Goal: Transaction & Acquisition: Purchase product/service

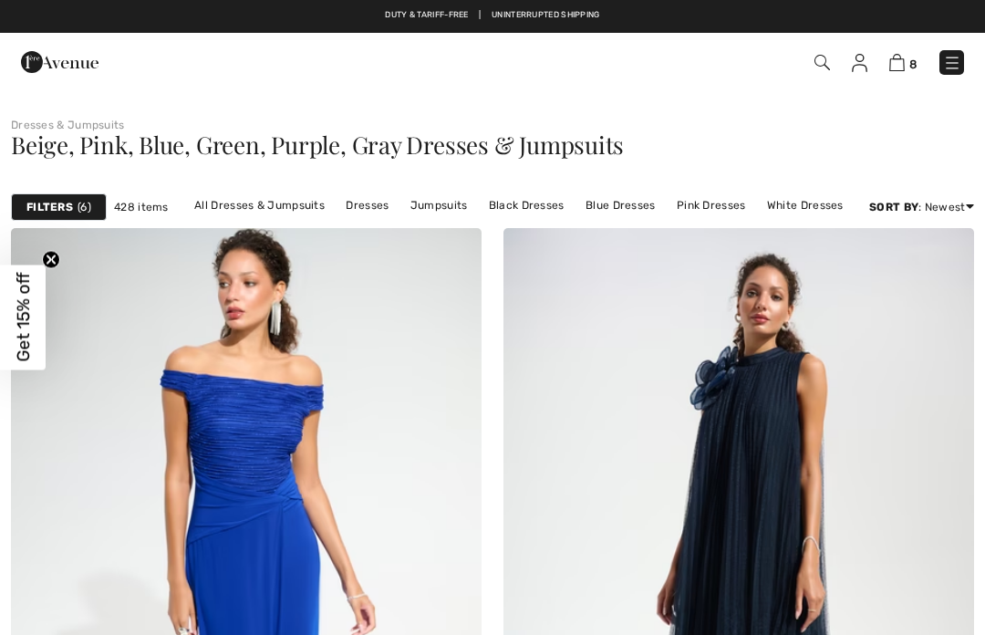
checkbox input "true"
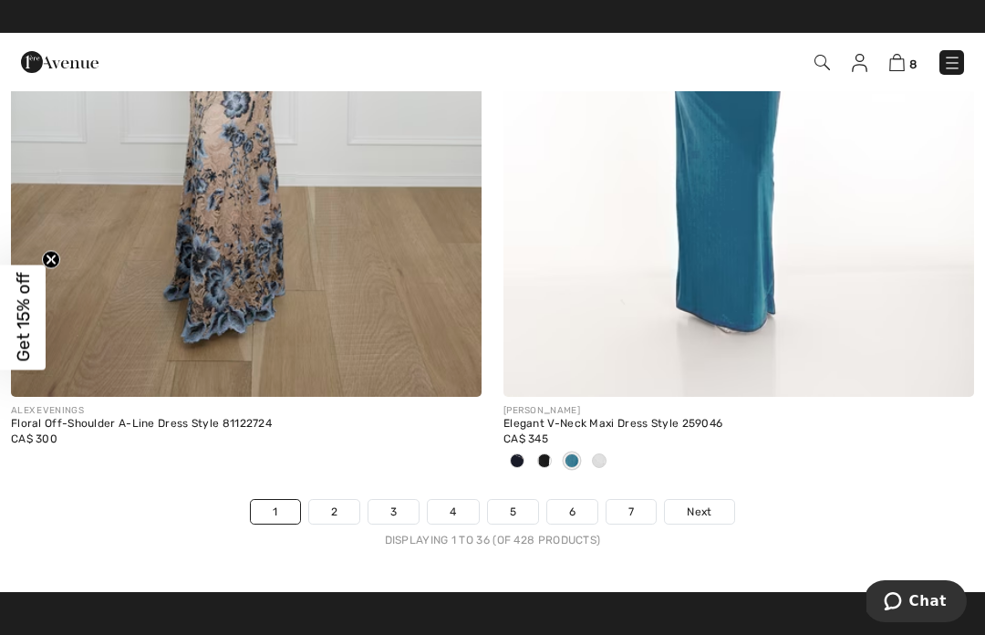
scroll to position [14423, 0]
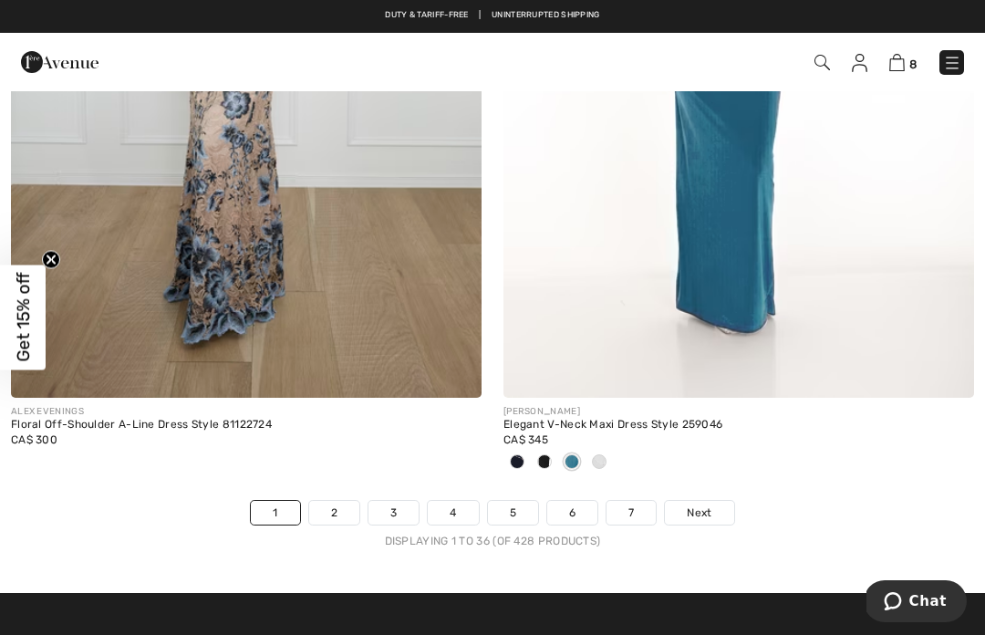
click at [707, 504] on span "Next" at bounding box center [699, 512] width 25 height 16
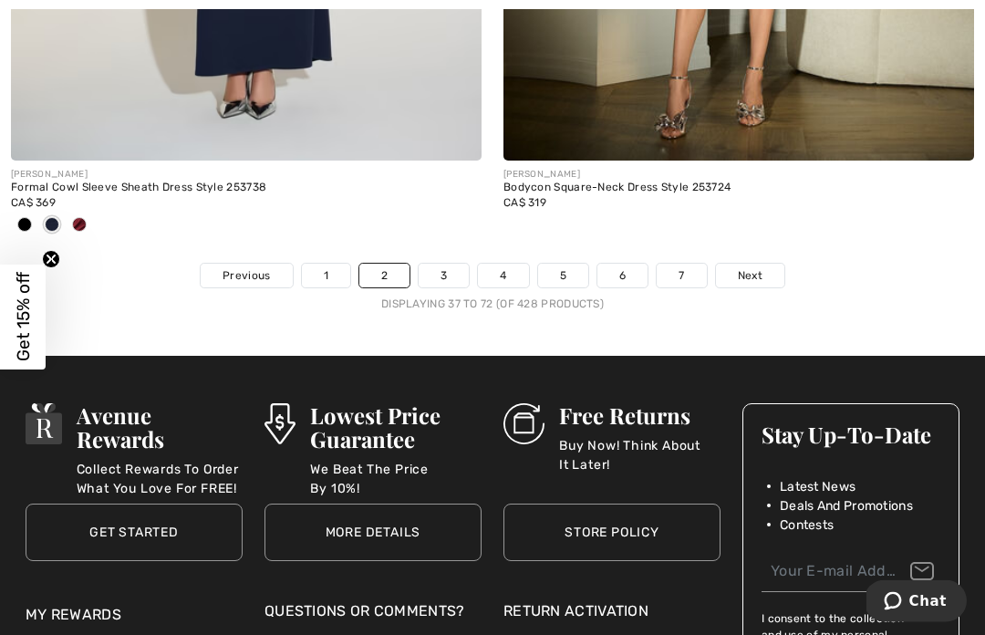
scroll to position [14690, 0]
click at [760, 267] on span "Next" at bounding box center [750, 275] width 25 height 16
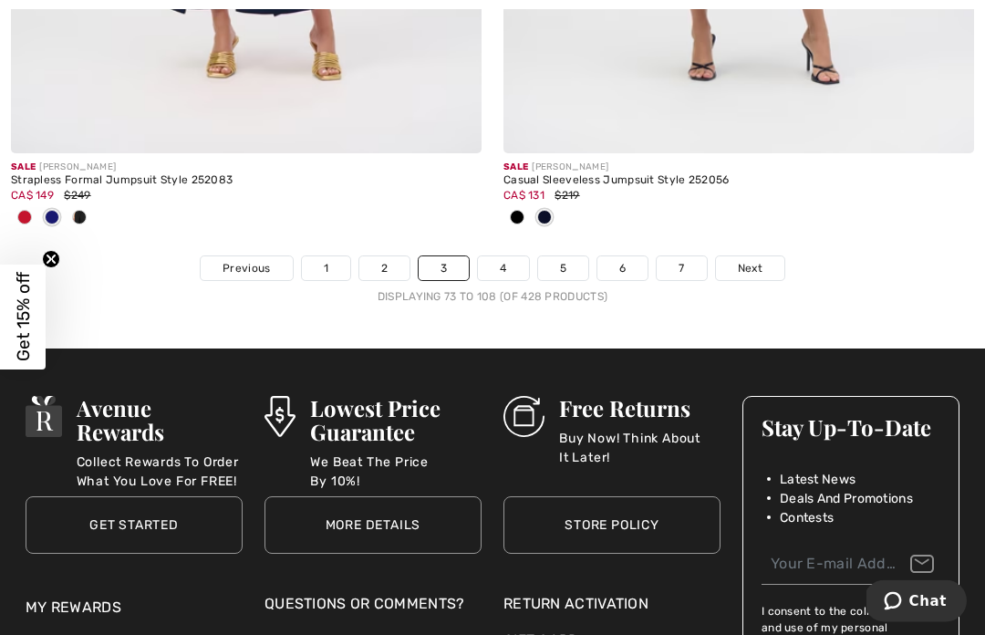
scroll to position [14758, 0]
click at [760, 260] on span "Next" at bounding box center [750, 268] width 25 height 16
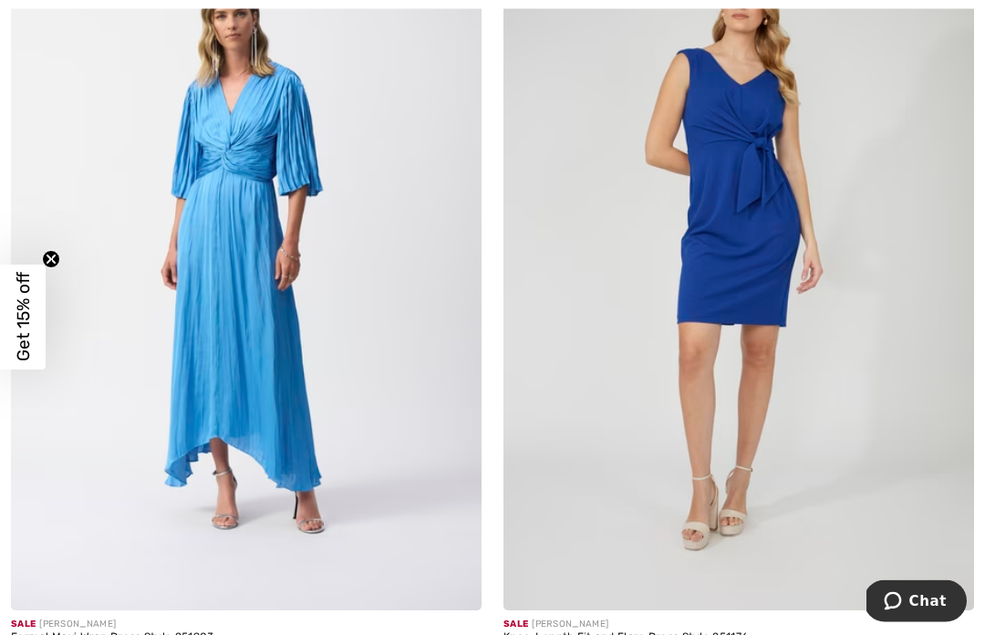
scroll to position [1136, 0]
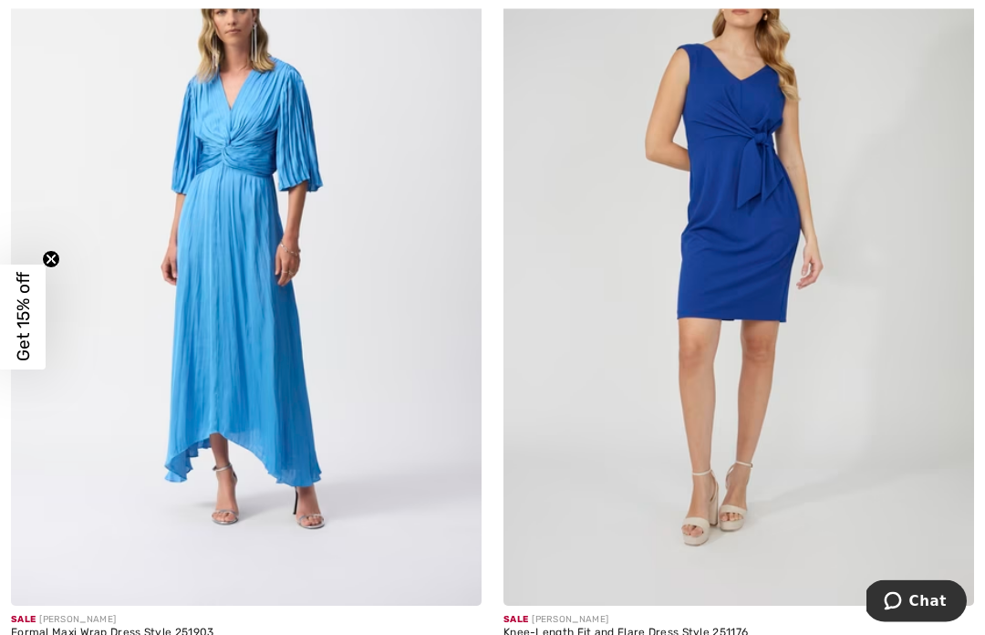
click at [774, 341] on img at bounding box center [739, 254] width 471 height 706
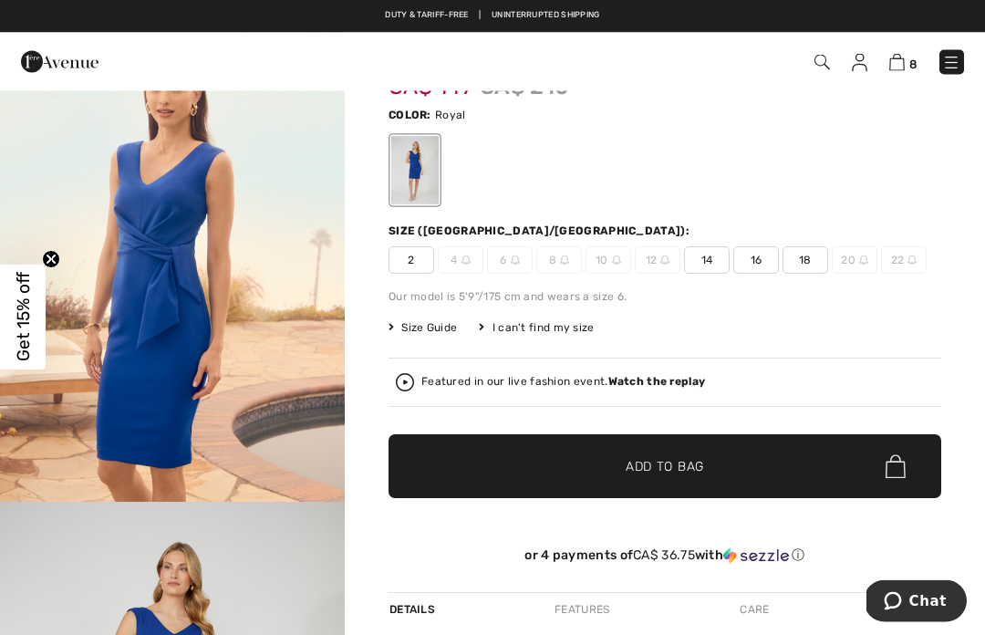
scroll to position [108, 0]
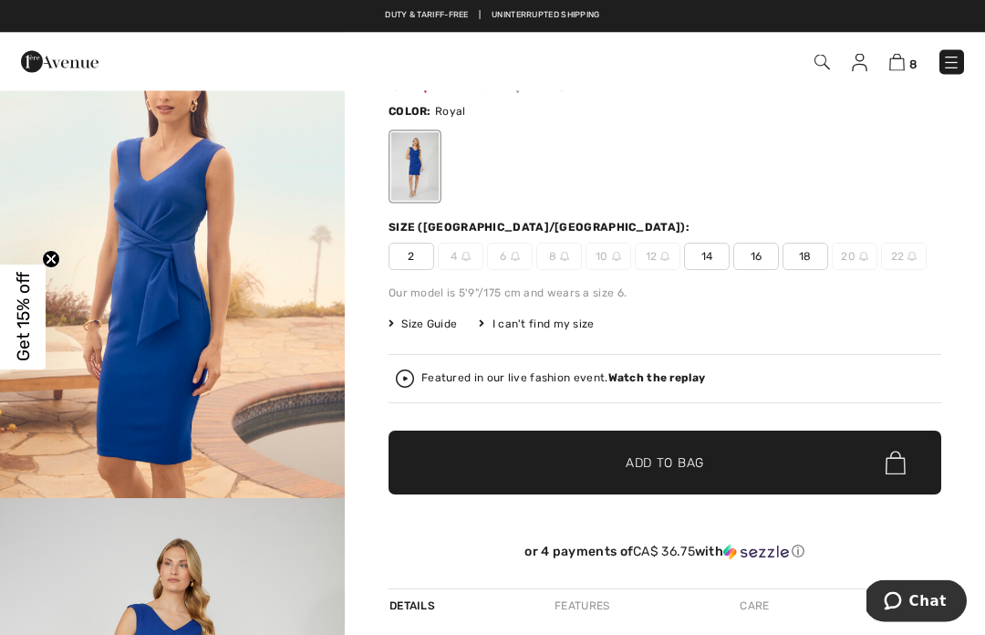
click at [712, 262] on span "14" at bounding box center [707, 257] width 46 height 27
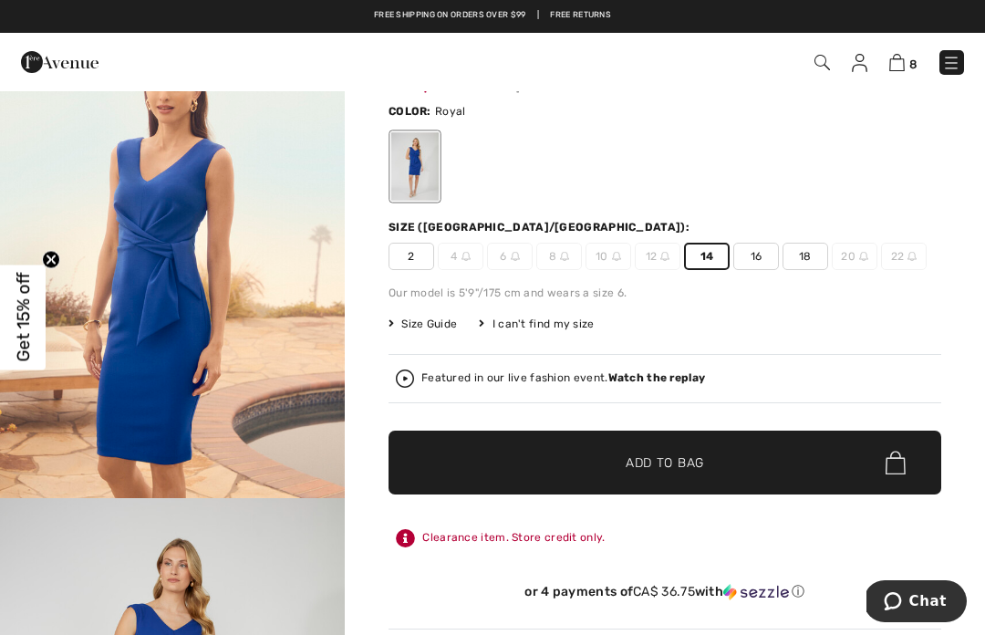
click at [812, 459] on span "✔ Added to Bag Add to Bag" at bounding box center [665, 463] width 553 height 64
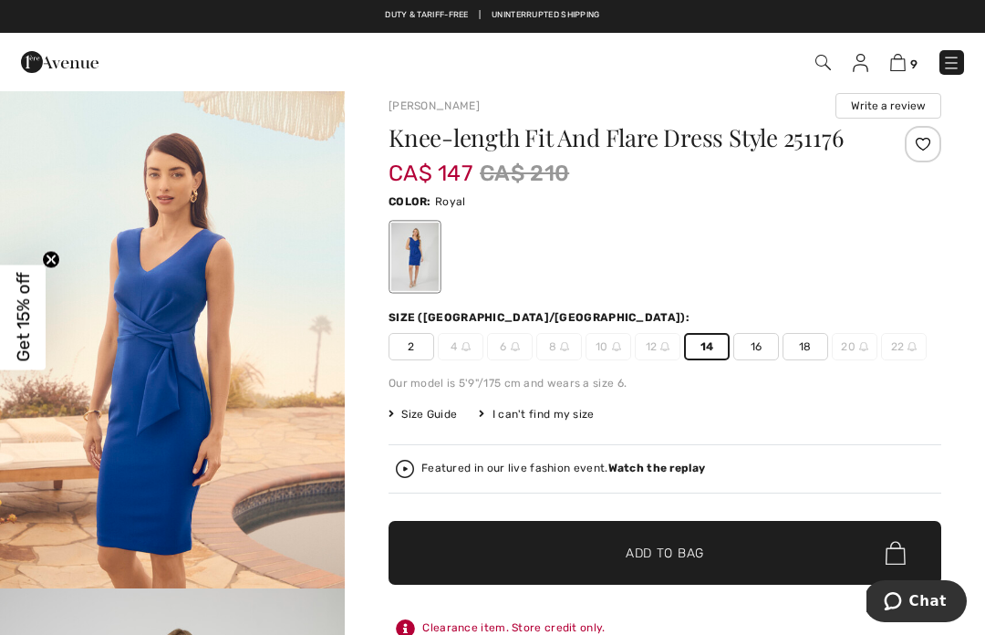
scroll to position [0, 0]
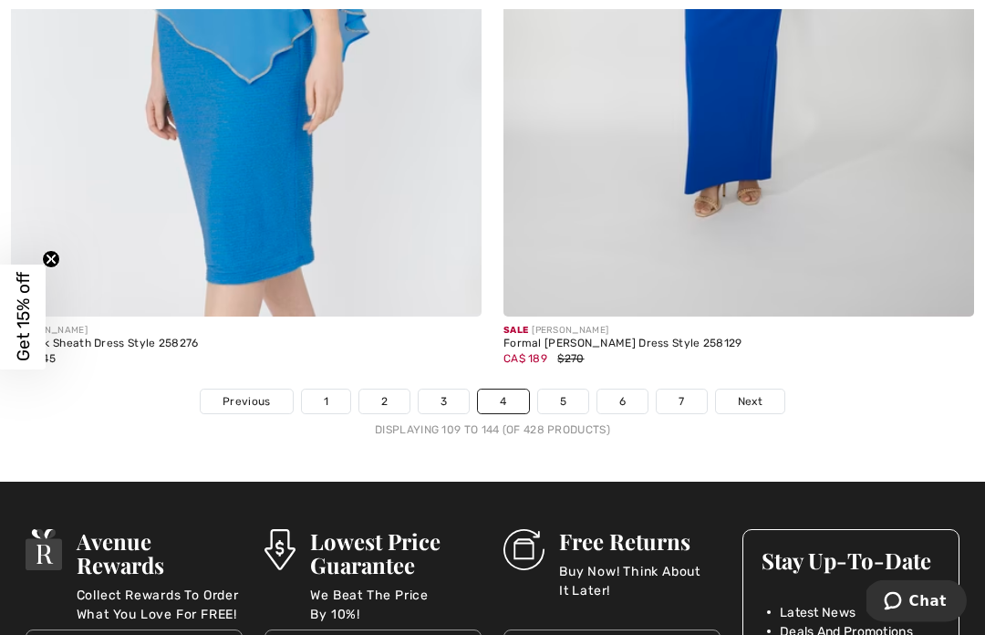
scroll to position [14587, 0]
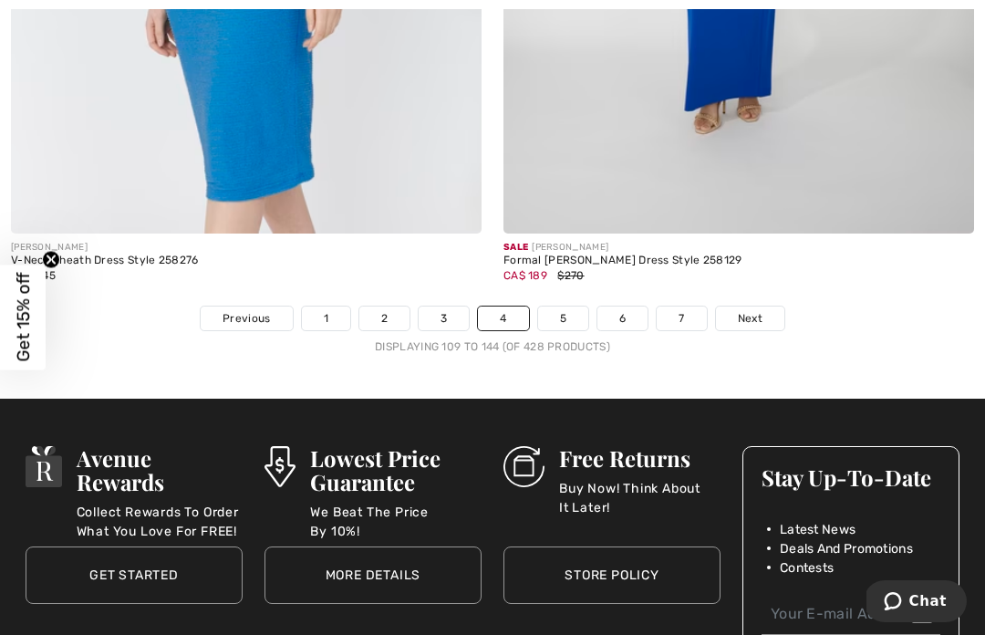
click at [760, 310] on span "Next" at bounding box center [750, 318] width 25 height 16
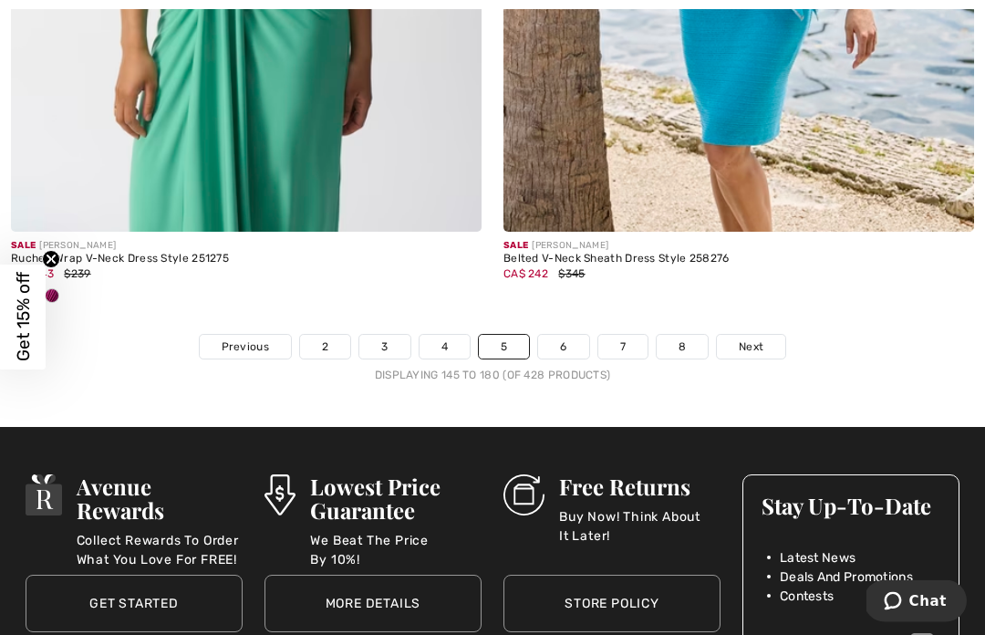
scroll to position [14589, 0]
click at [756, 338] on span "Next" at bounding box center [751, 346] width 25 height 16
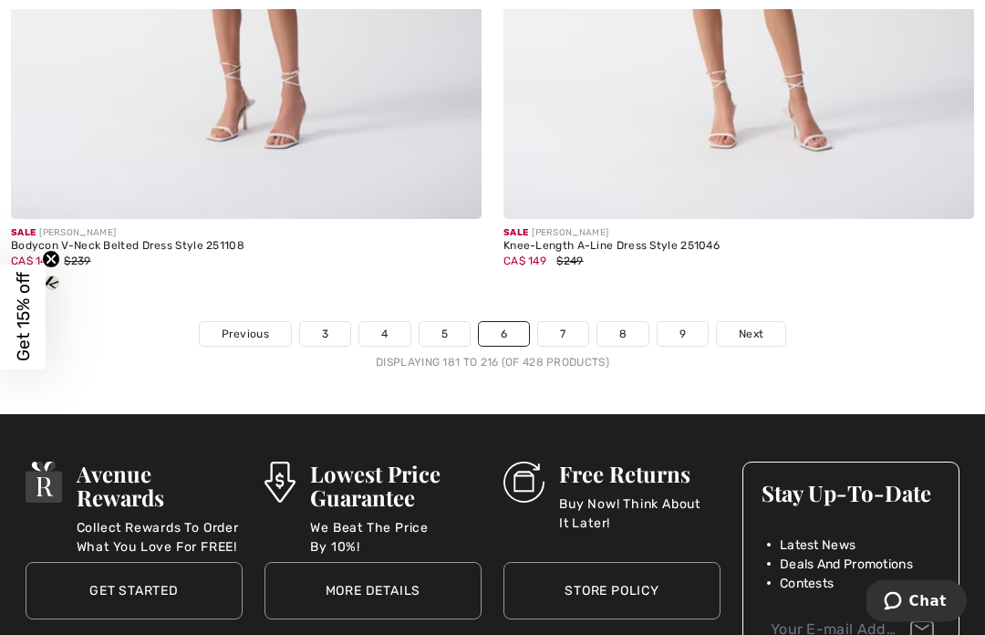
scroll to position [14664, 0]
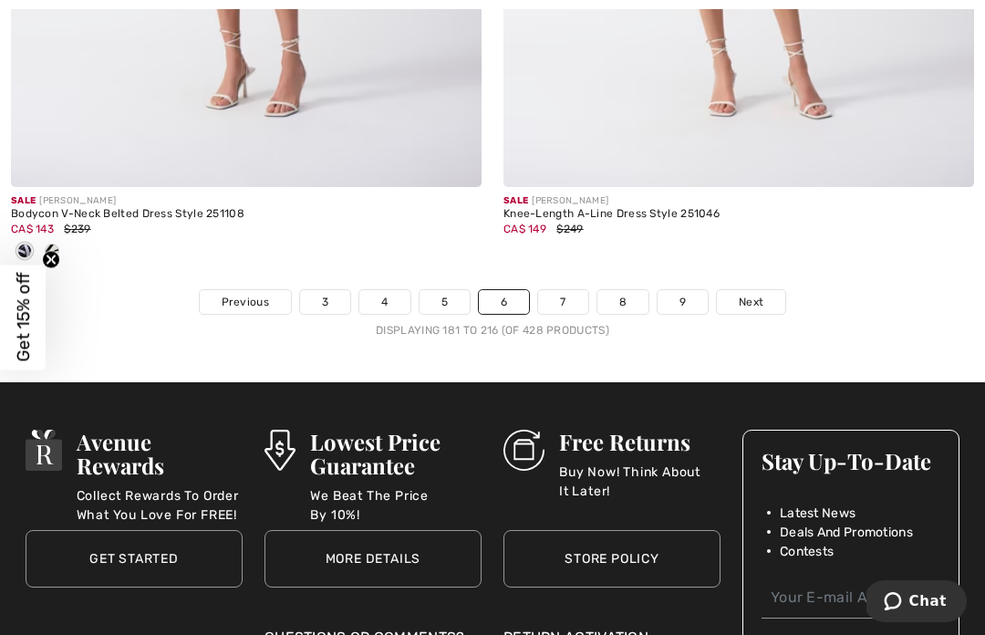
click at [762, 290] on link "Next" at bounding box center [751, 302] width 68 height 24
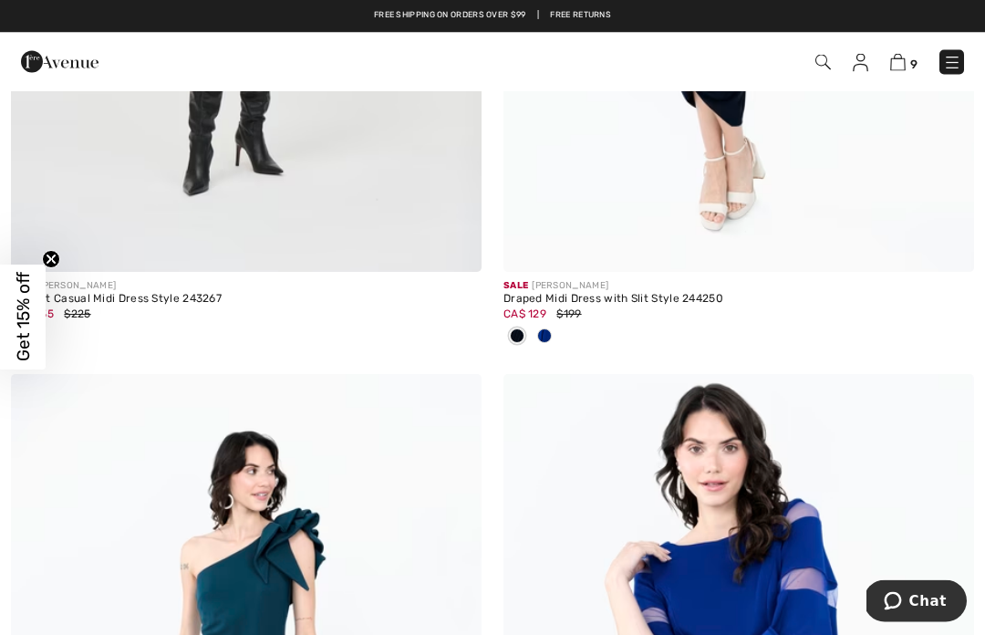
scroll to position [13691, 0]
